Goal: Information Seeking & Learning: Learn about a topic

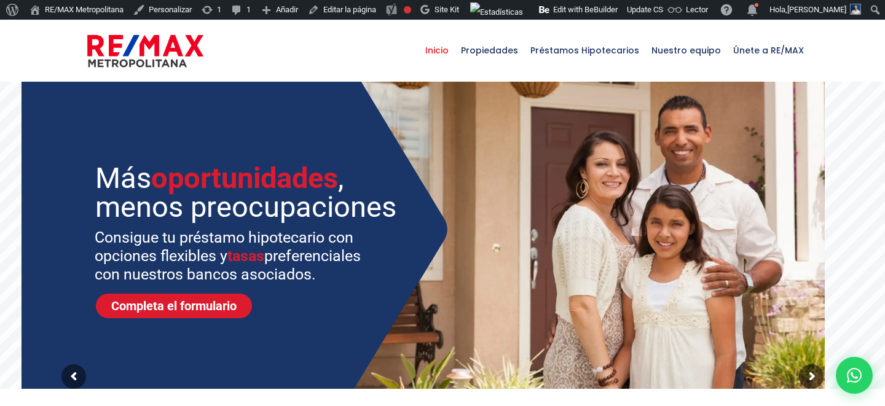
select select
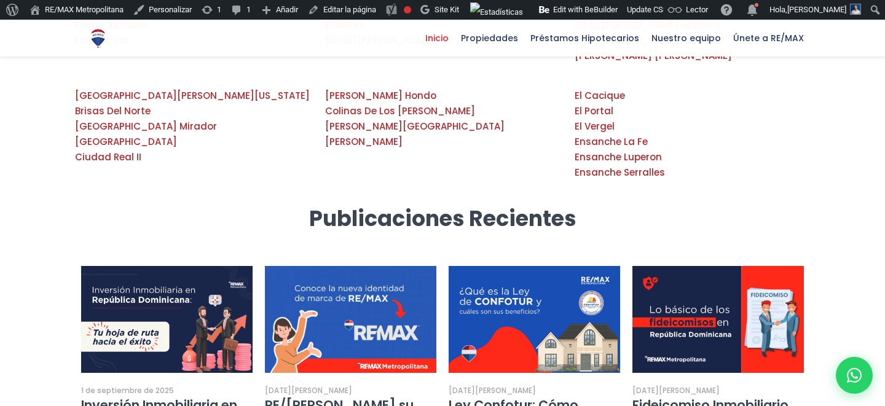
scroll to position [2224, 0]
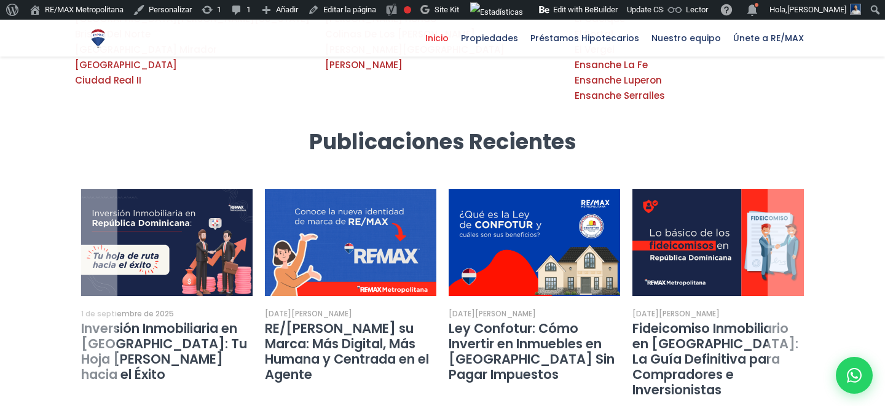
click at [502, 320] on link "Ley Confotur: Cómo Invertir en Inmuebles en [GEOGRAPHIC_DATA] Sin Pagar Impuest…" at bounding box center [532, 352] width 166 height 64
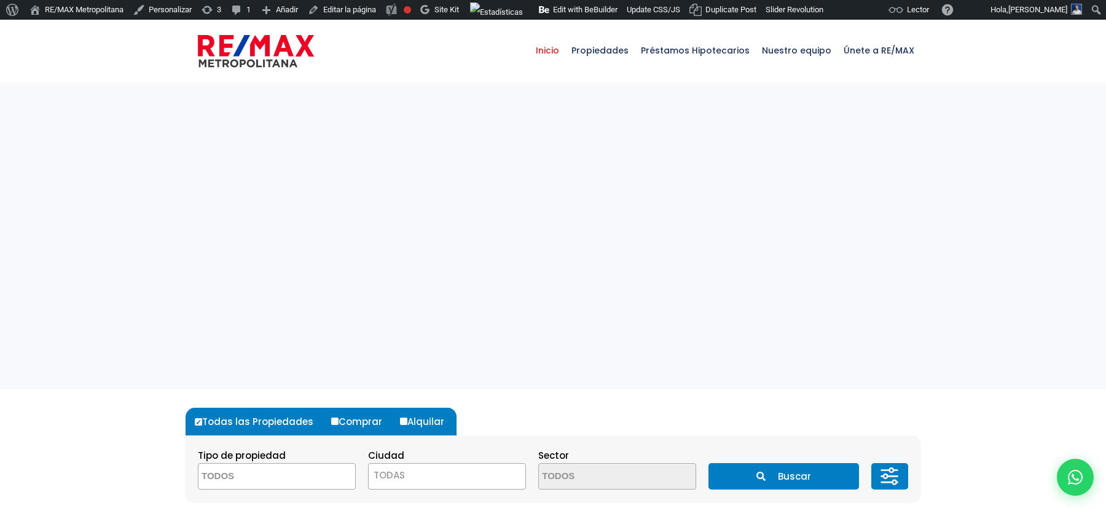
select select
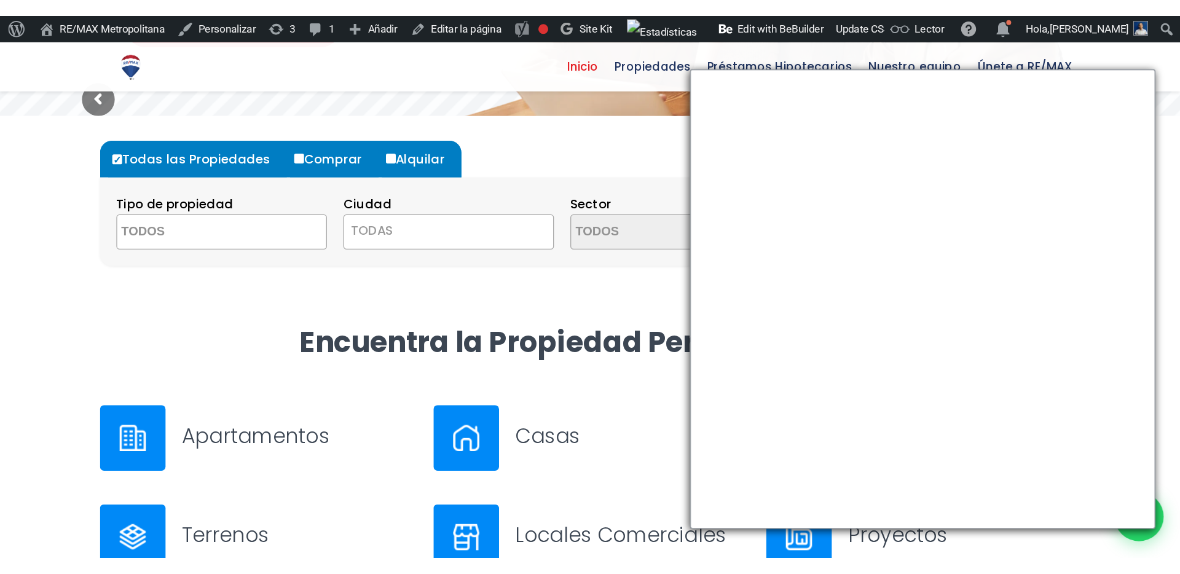
scroll to position [305, 0]
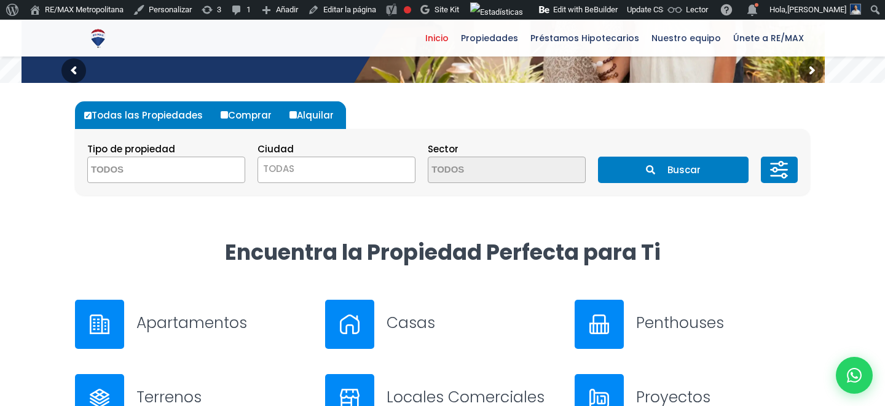
click at [605, 160] on button "Buscar" at bounding box center [673, 170] width 150 height 26
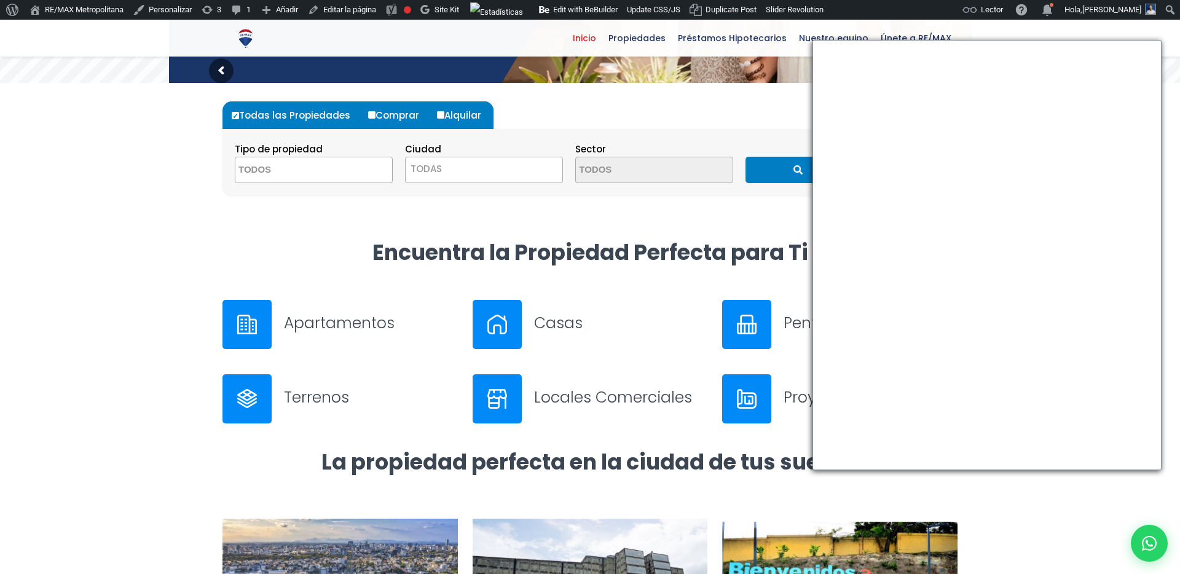
scroll to position [0, 0]
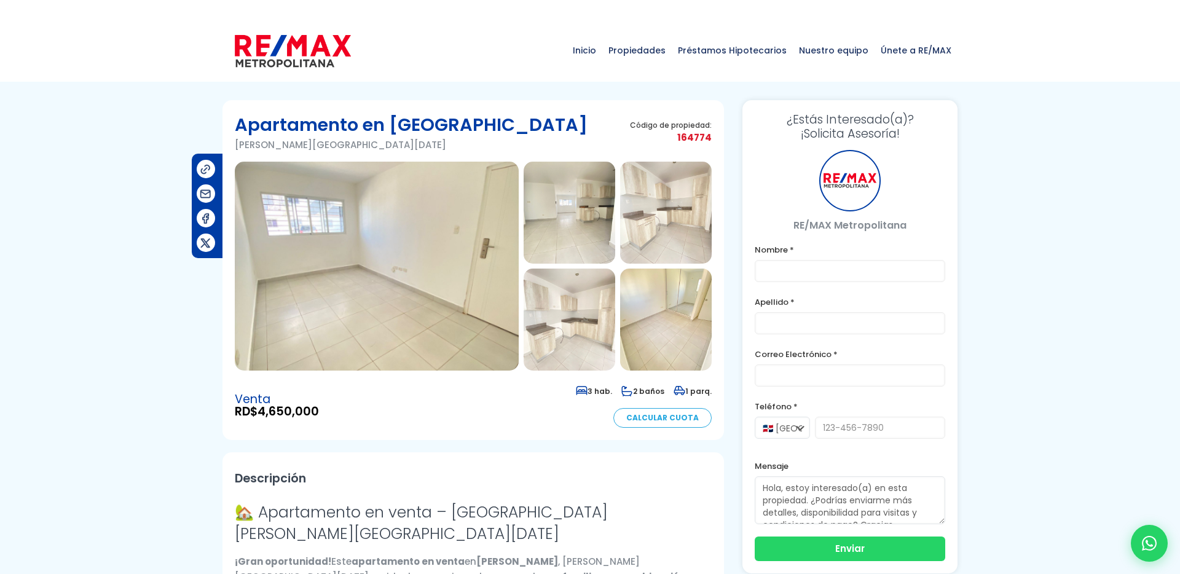
type input "Franklin"
type input "Marte"
type input "franklin.a.marte@gmail.com"
type input "829-619-1904"
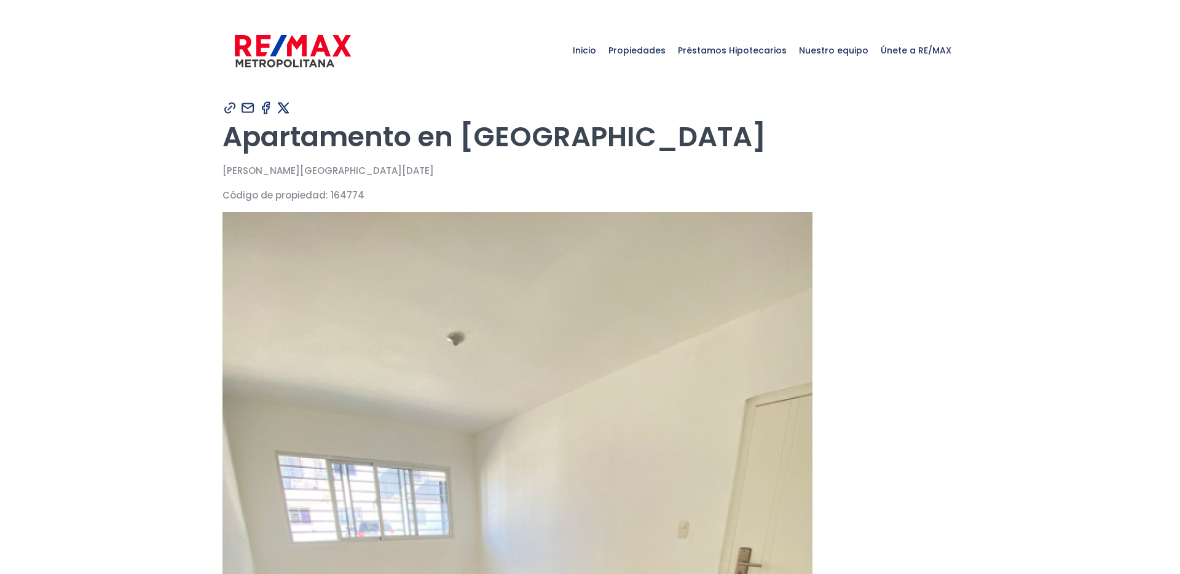
type input "Franklin"
type input "Marte"
type input "[PERSON_NAME][EMAIL_ADDRESS][PERSON_NAME][DOMAIN_NAME]"
type input "[PHONE_NUMBER]"
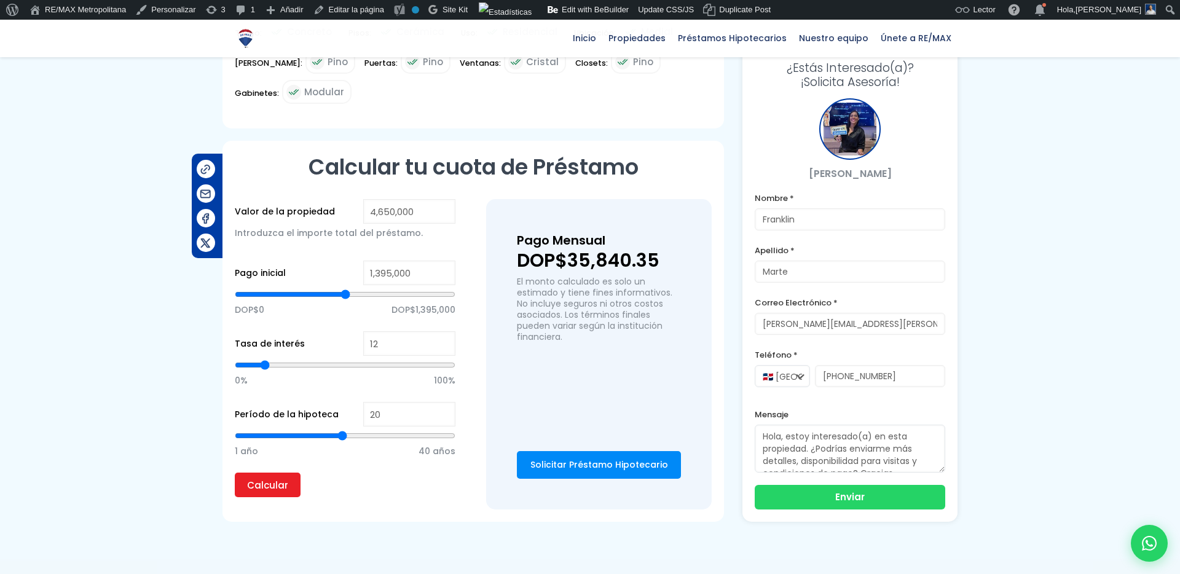
scroll to position [618, 0]
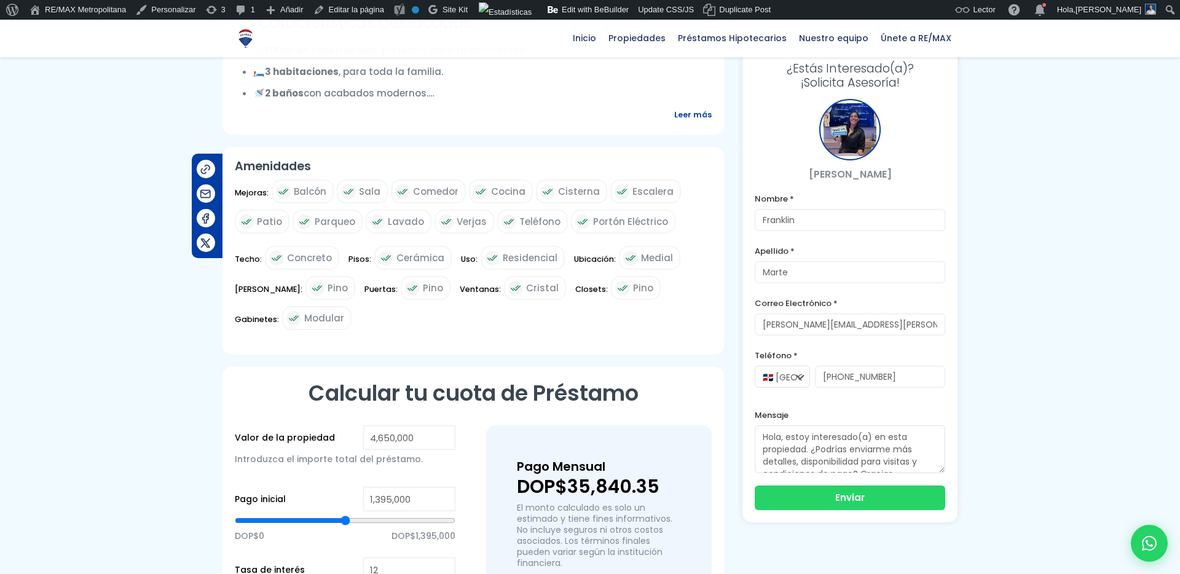
click at [701, 119] on span "Leer más" at bounding box center [692, 114] width 37 height 15
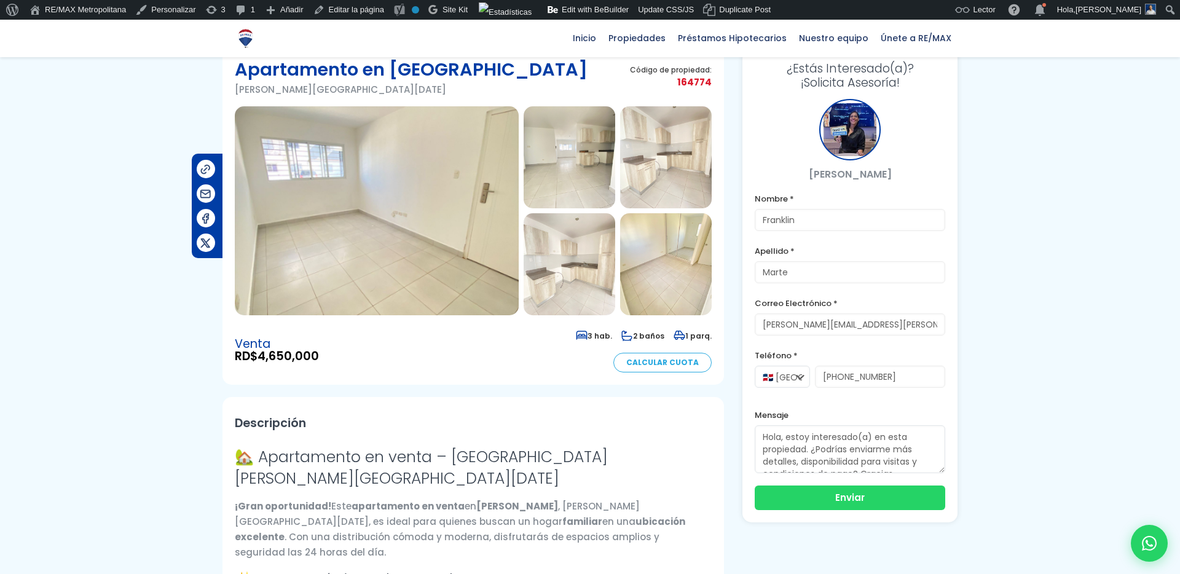
scroll to position [0, 0]
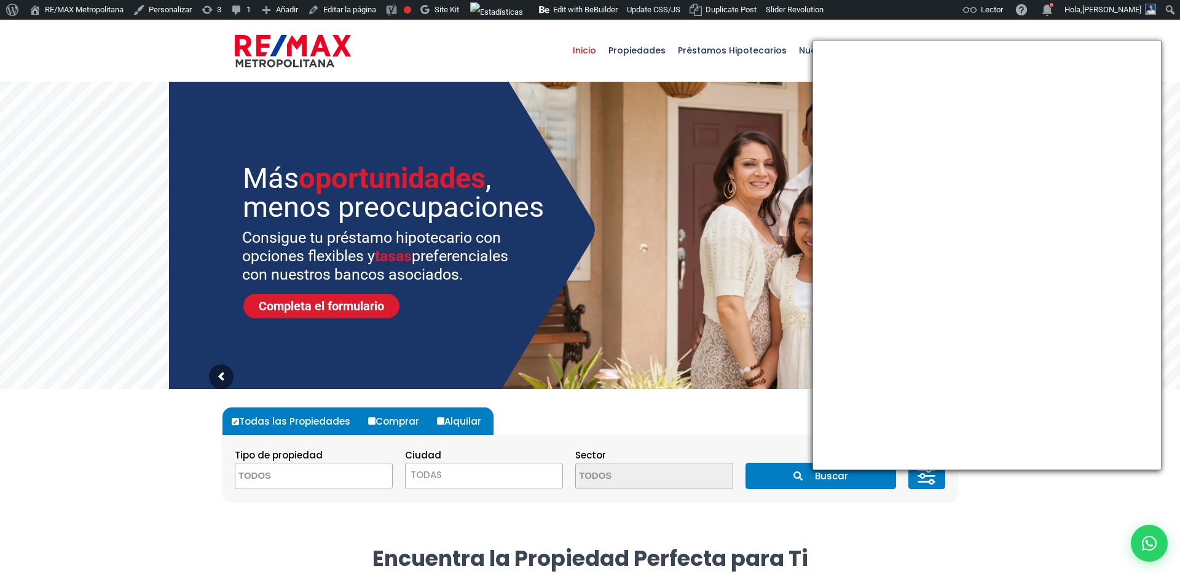
select select
